Goal: Task Accomplishment & Management: Manage account settings

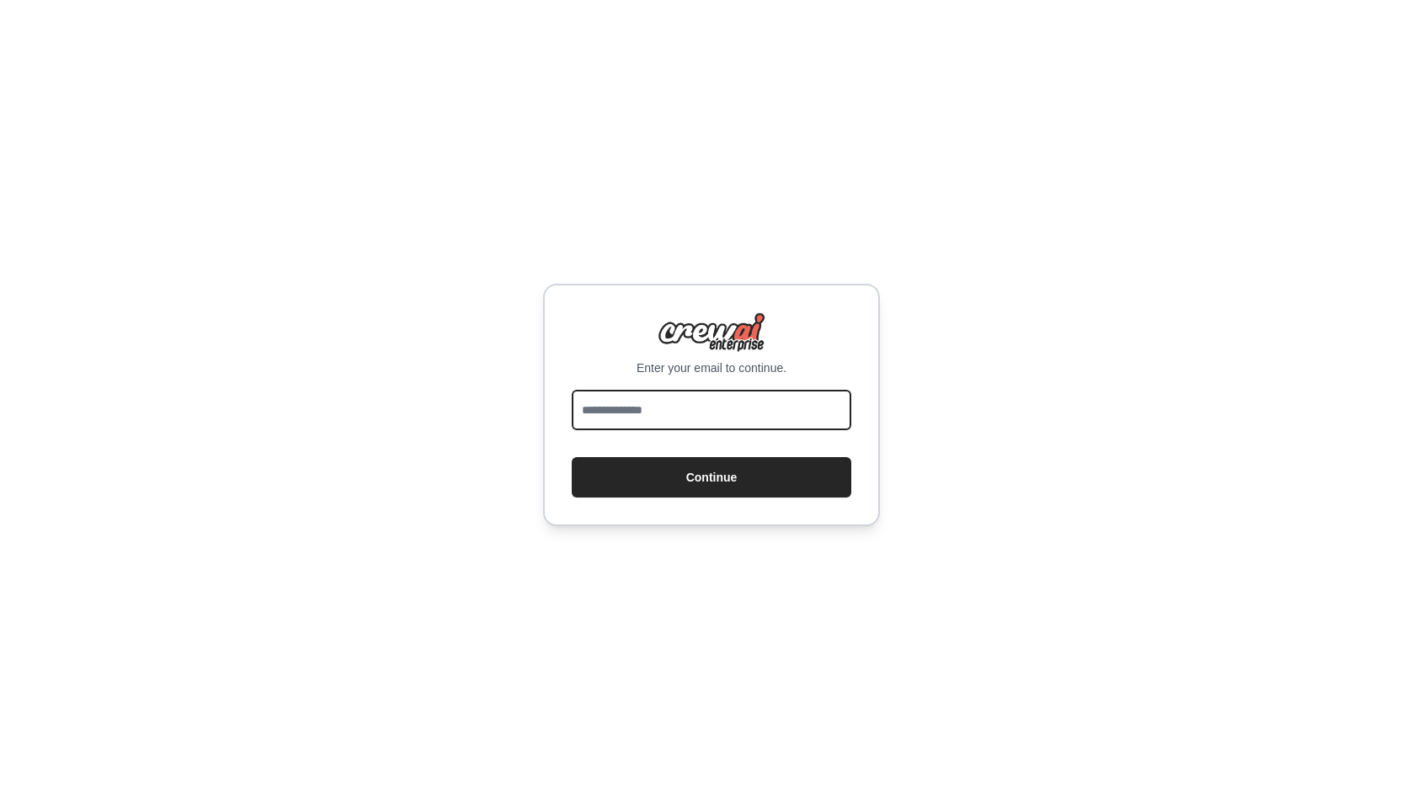
click at [642, 413] on input "email" at bounding box center [712, 410] width 280 height 40
type input "**********"
click at [572, 457] on button "Continue" at bounding box center [712, 477] width 280 height 40
